Goal: Navigation & Orientation: Find specific page/section

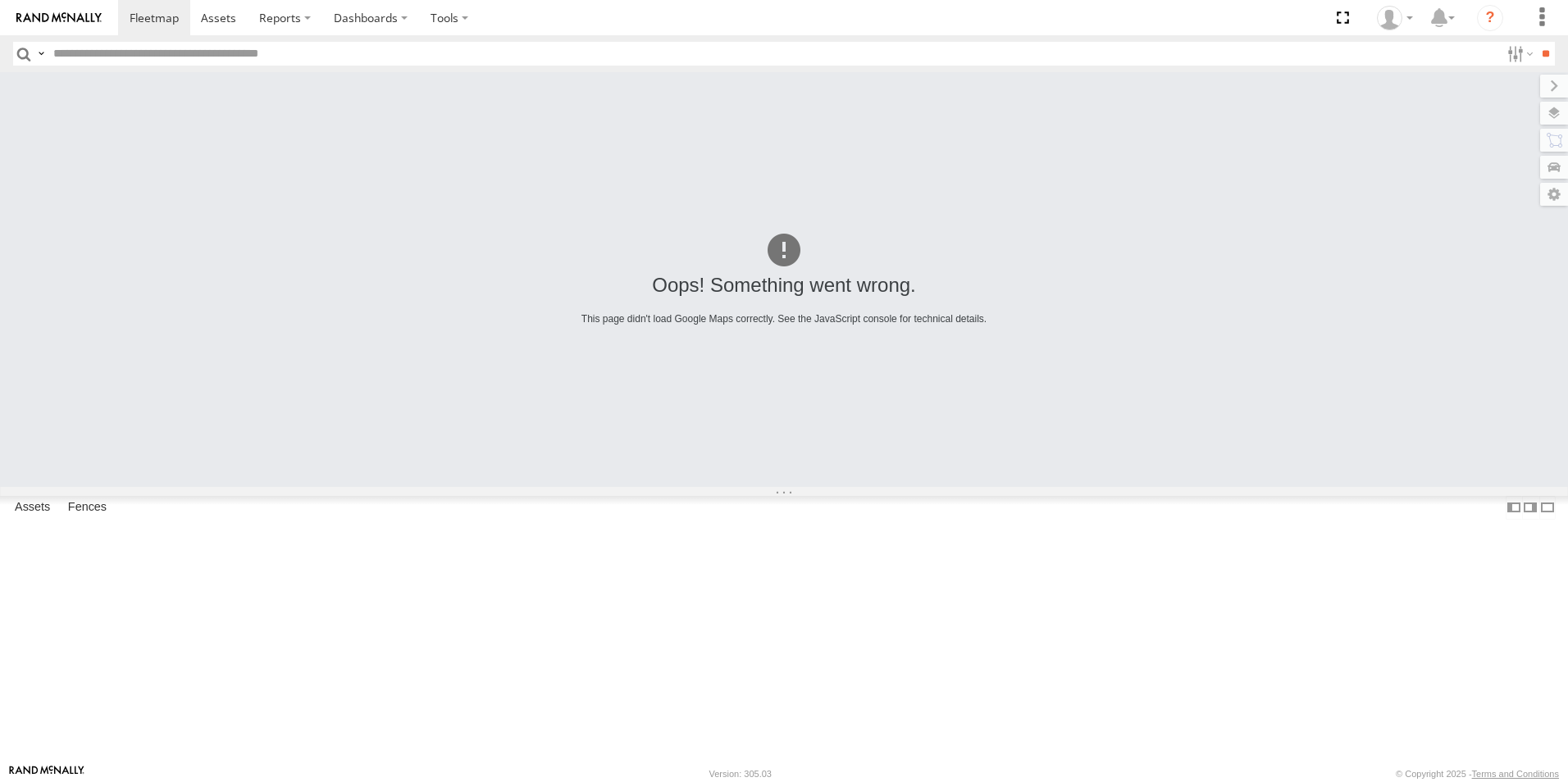
click at [0, 0] on div "[PERSON_NAME] All Assets" at bounding box center [0, 0] width 0 height 0
click at [0, 0] on div "All Assets" at bounding box center [0, 0] width 0 height 0
click at [0, 0] on div "[PERSON_NAME] All Assets" at bounding box center [0, 0] width 0 height 0
click at [0, 0] on div "All Assets" at bounding box center [0, 0] width 0 height 0
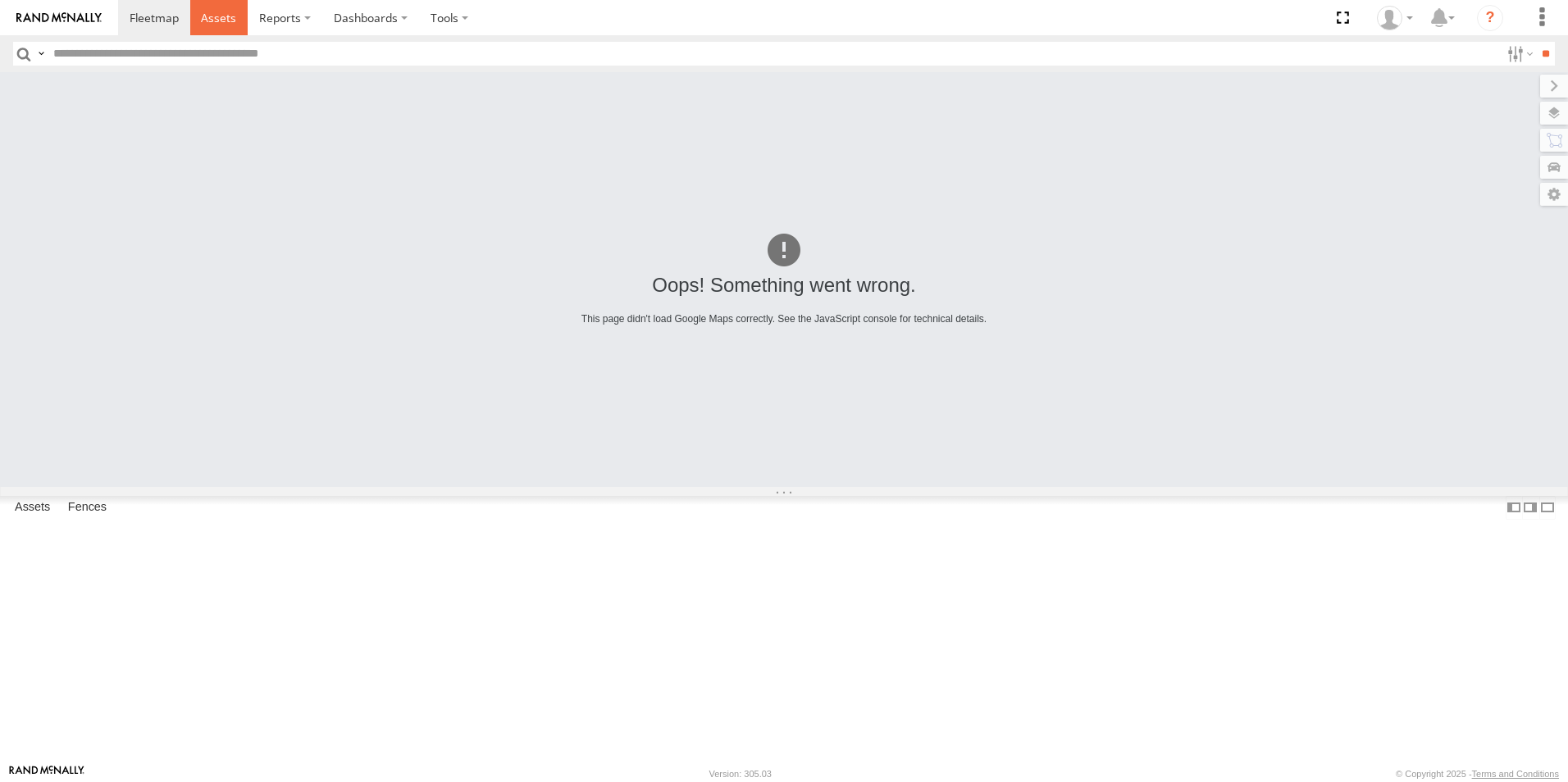
click at [193, 24] on link at bounding box center [219, 18] width 58 height 36
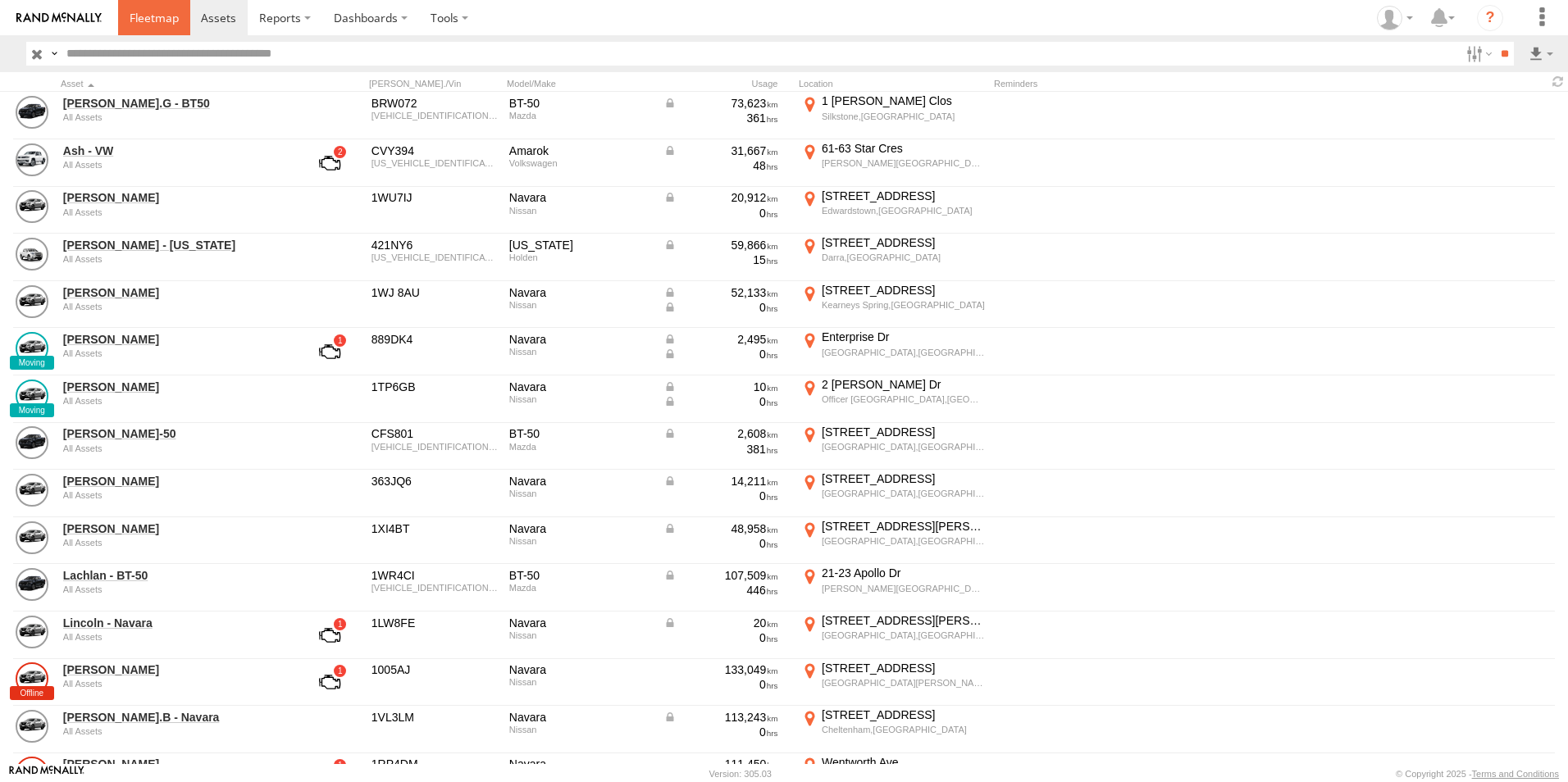
click at [146, 13] on span at bounding box center [154, 18] width 49 height 15
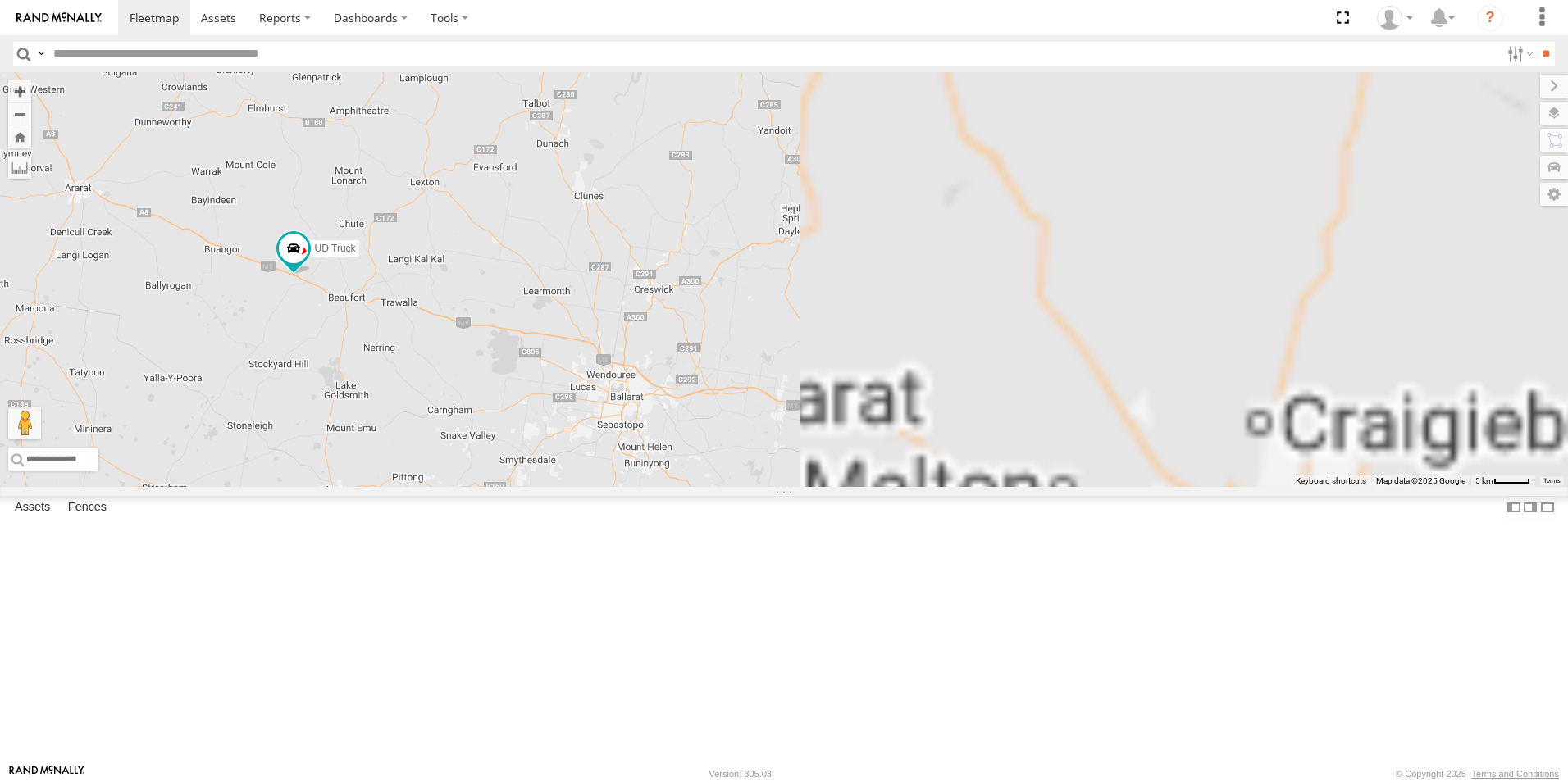
drag, startPoint x: 1139, startPoint y: 531, endPoint x: 867, endPoint y: 420, distance: 293.8
click at [867, 420] on div "Roy - BT-50 UD Truck Dan - Navara" at bounding box center [784, 279] width 1568 height 415
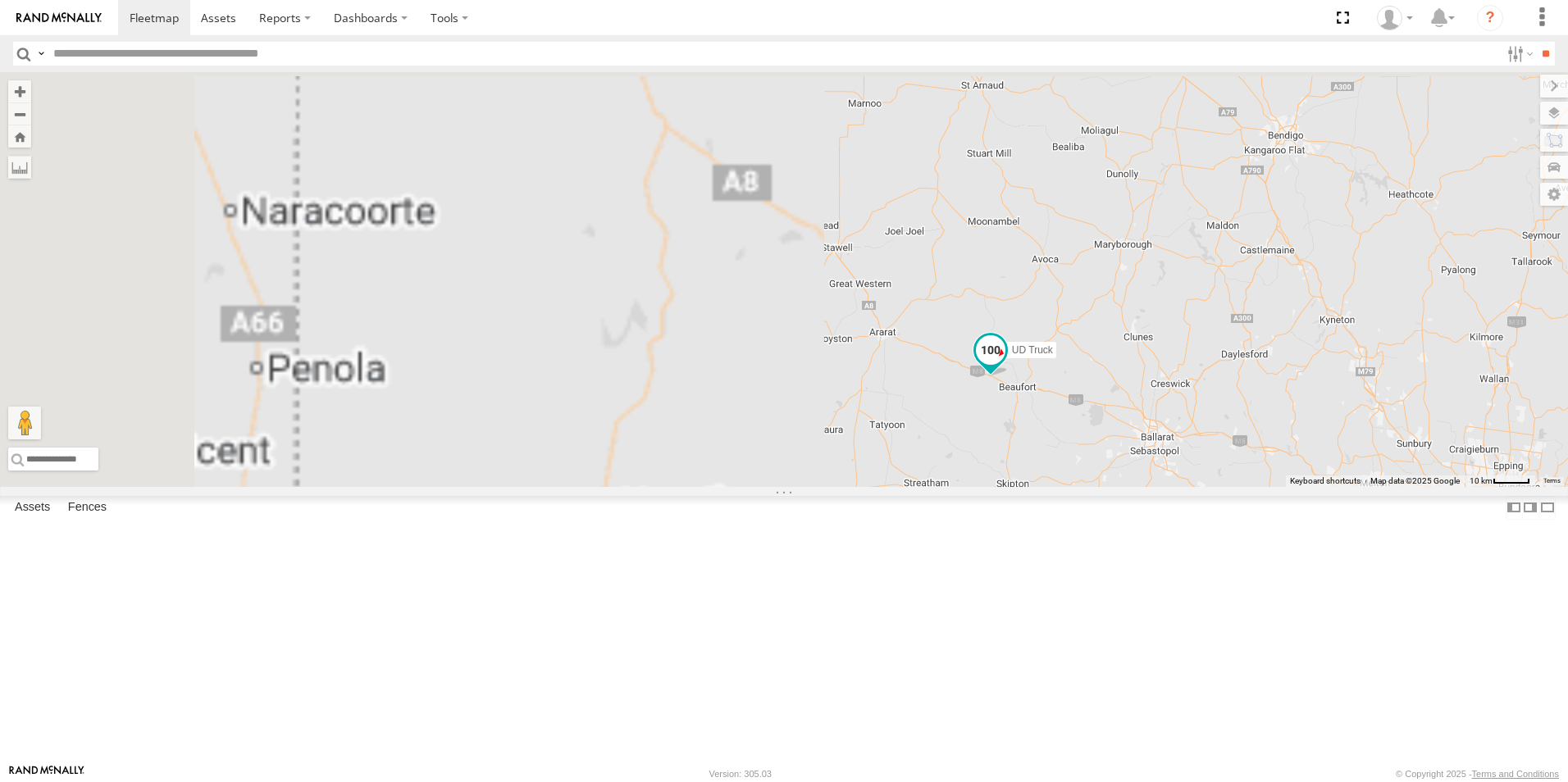
drag, startPoint x: 733, startPoint y: 431, endPoint x: 1228, endPoint y: 494, distance: 499.0
click at [1057, 358] on label "UD Truck" at bounding box center [1028, 350] width 58 height 16
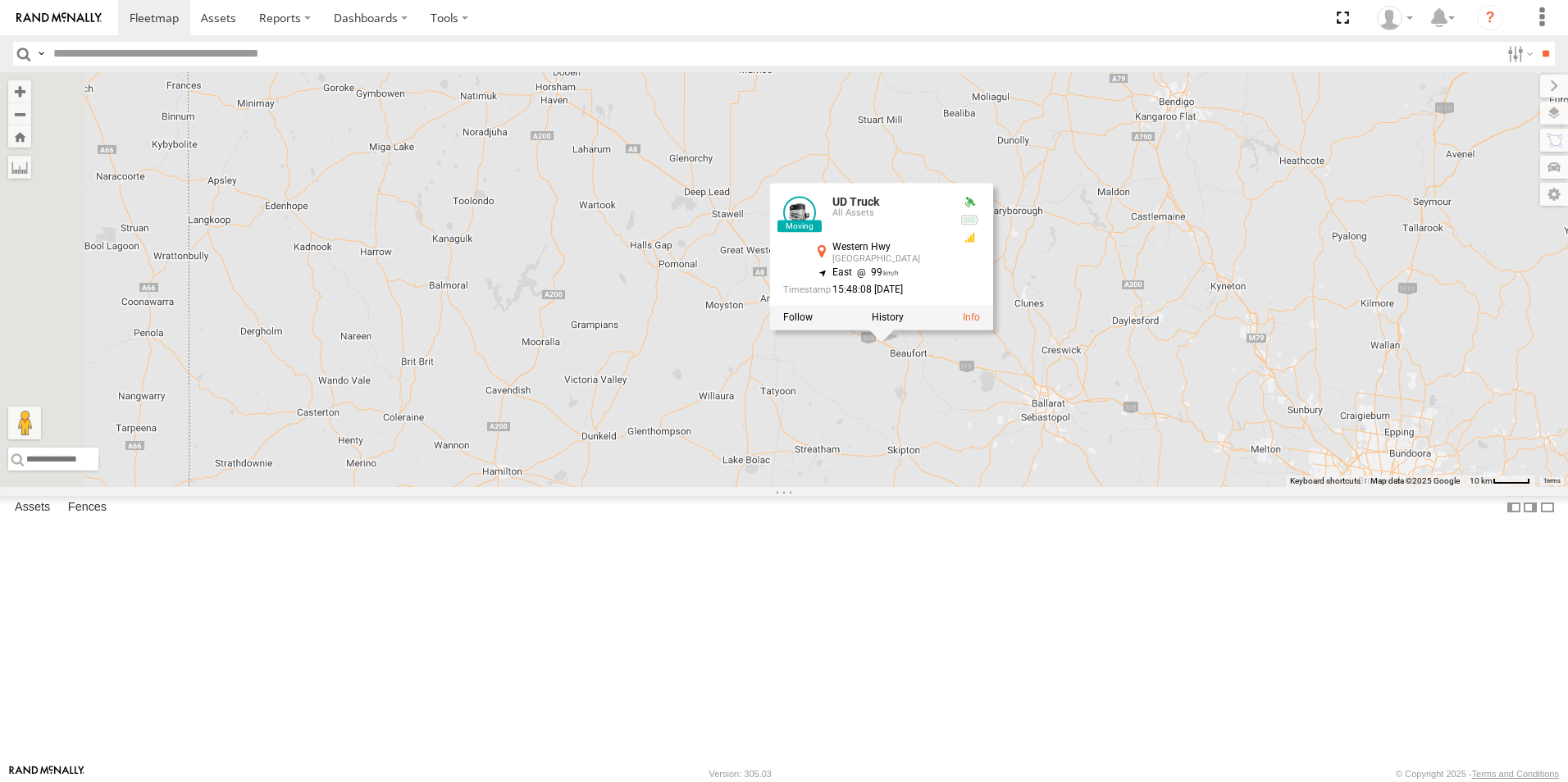
drag, startPoint x: 1308, startPoint y: 476, endPoint x: 1129, endPoint y: 430, distance: 184.8
click at [1129, 430] on div "Roy - BT-50 UD Truck Dan - Navara 8 3 UD Truck All Assets Western Hwy Middle Cr…" at bounding box center [784, 279] width 1568 height 415
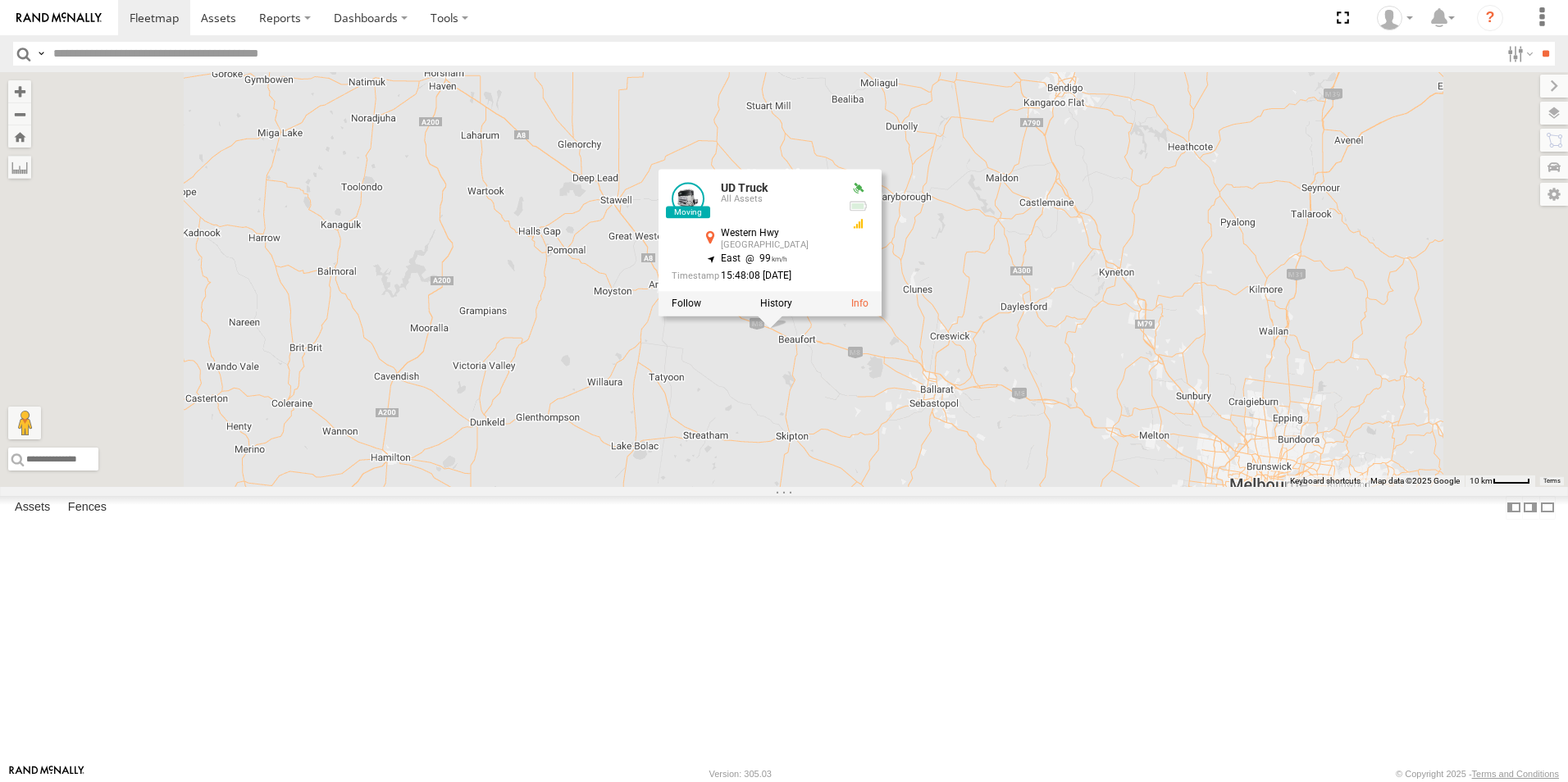
click at [0, 0] on div "UD Truck" at bounding box center [0, 0] width 0 height 0
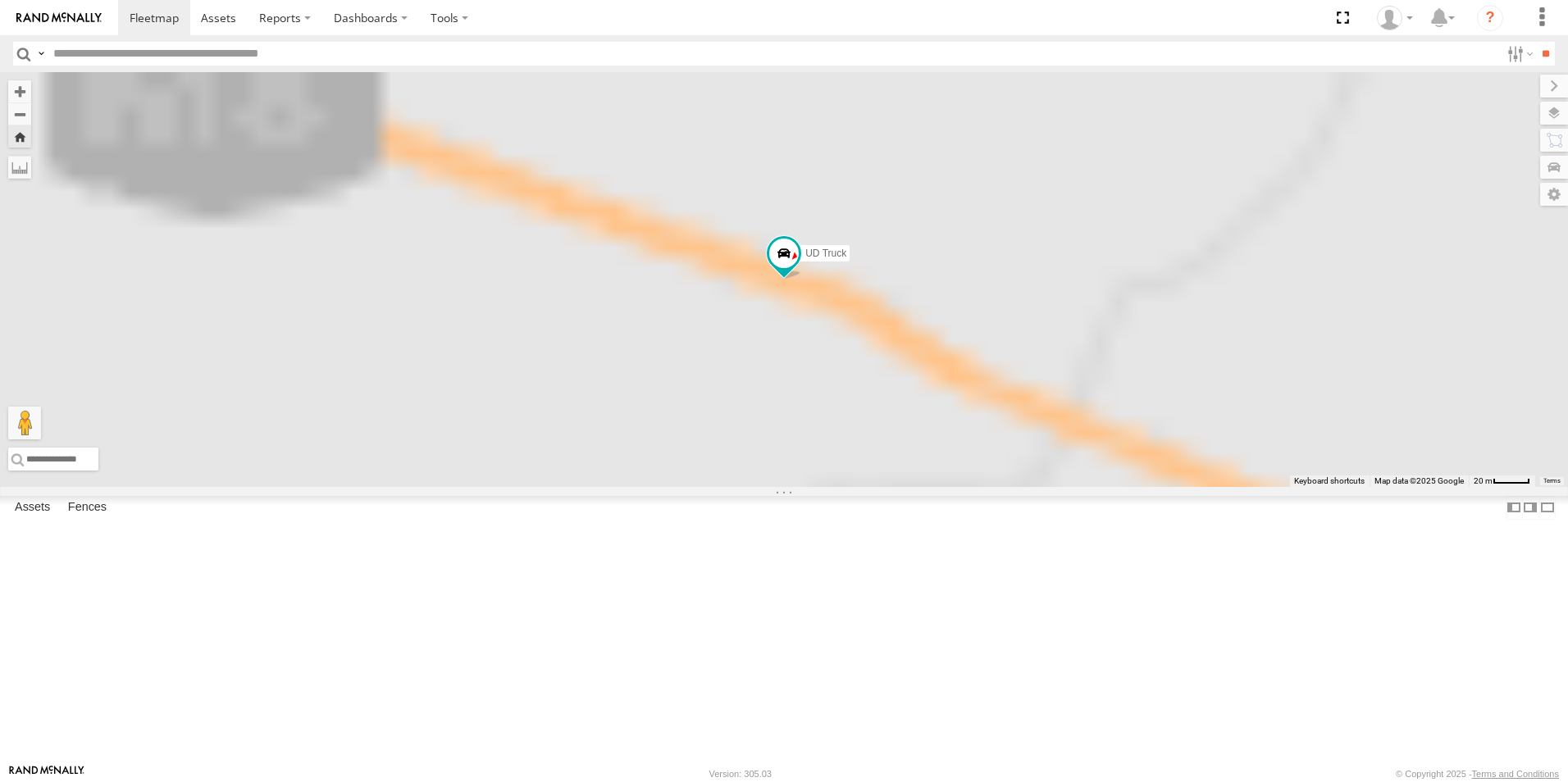
click at [0, 0] on div "[PERSON_NAME]" at bounding box center [0, 0] width 0 height 0
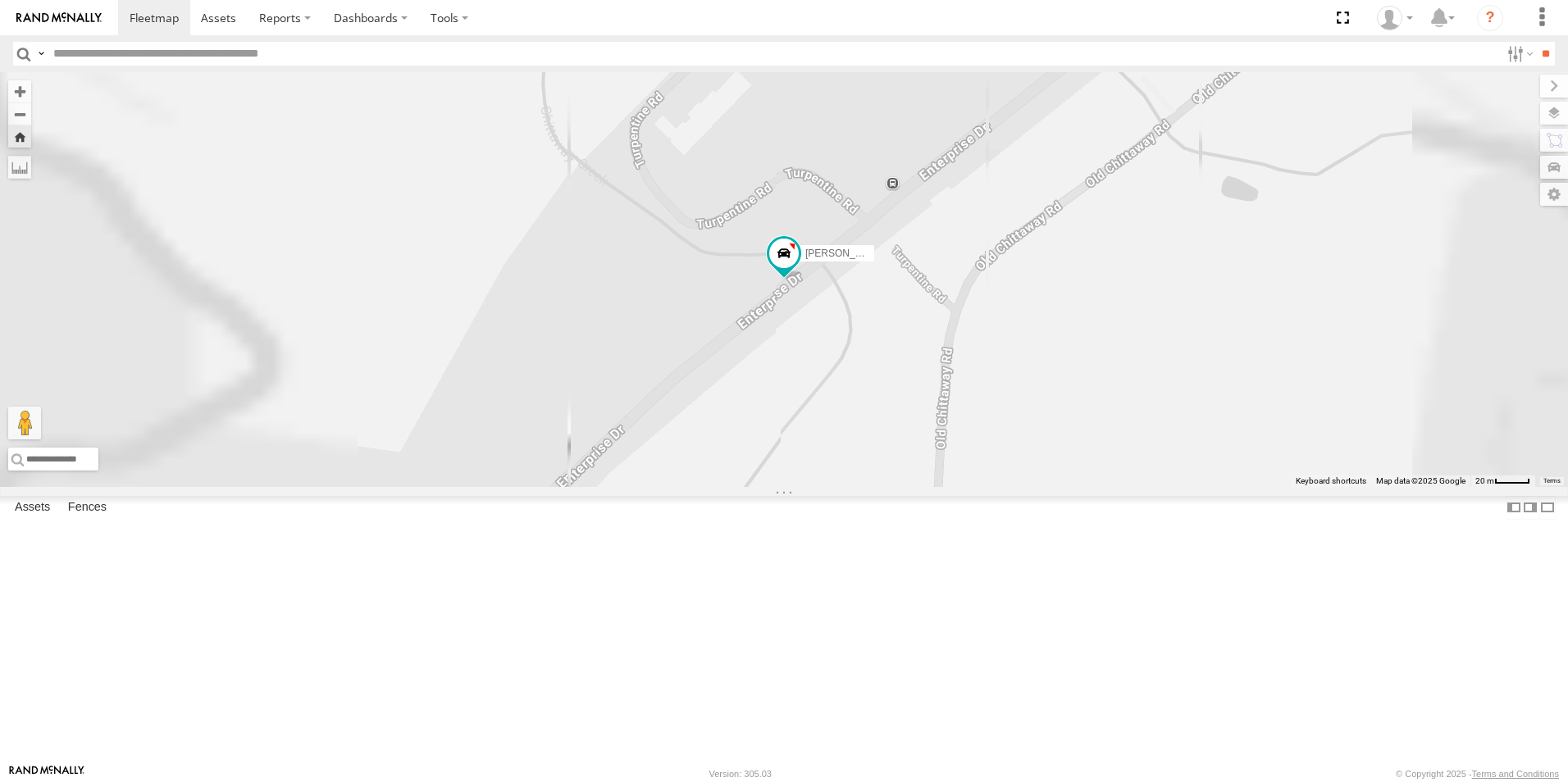
click at [0, 0] on div "[PERSON_NAME]" at bounding box center [0, 0] width 0 height 0
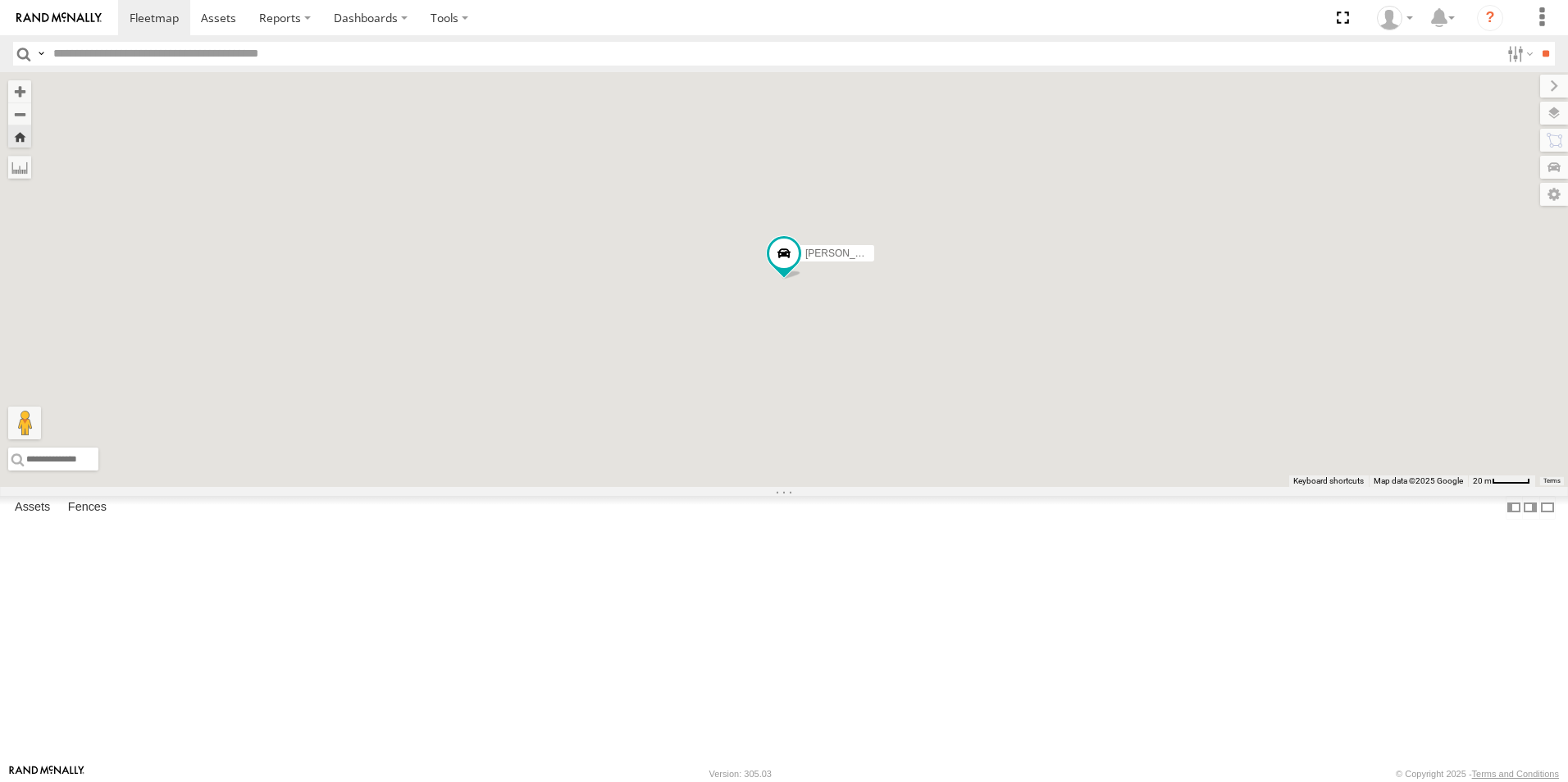
click at [0, 0] on div "All Assets" at bounding box center [0, 0] width 0 height 0
